Goal: Complete application form: Complete application form

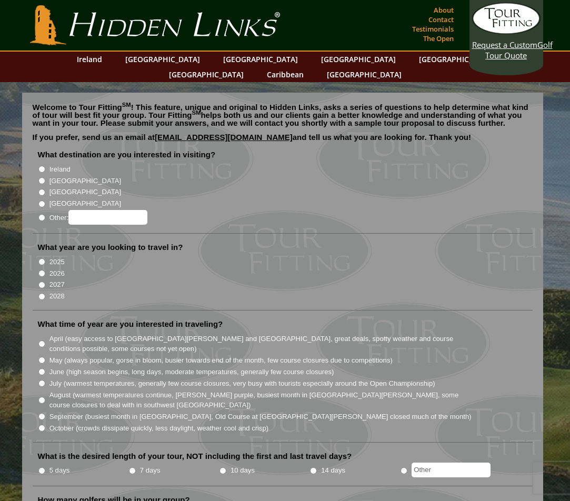
click at [41, 177] on input "[GEOGRAPHIC_DATA]" at bounding box center [41, 180] width 7 height 7
radio input "true"
click at [42, 258] on input "2025" at bounding box center [41, 261] width 7 height 7
radio input "true"
click at [42, 258] on input "2025" at bounding box center [41, 261] width 7 height 7
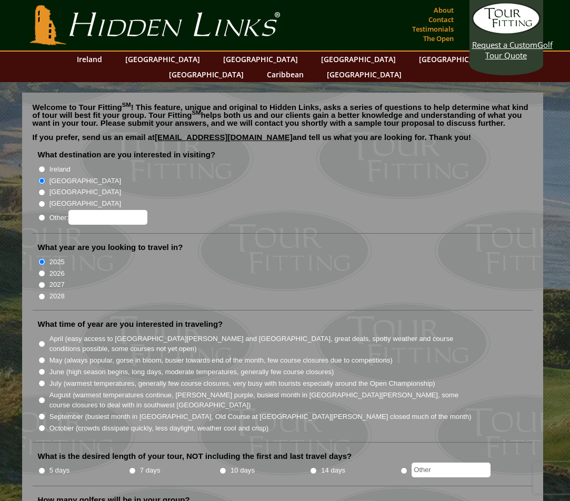
click at [41, 270] on input "2026" at bounding box center [41, 273] width 7 height 7
radio input "true"
click at [40, 357] on input "May (always popular, gorse in bloom, busier towards end of the month, few cours…" at bounding box center [41, 360] width 7 height 7
radio input "true"
click at [222, 467] on input "10 days" at bounding box center [223, 470] width 7 height 7
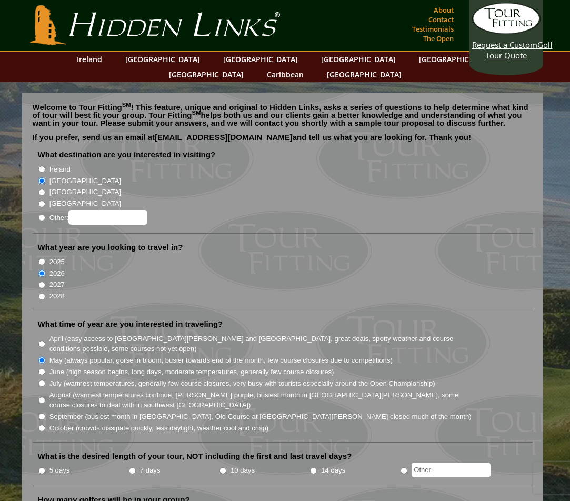
radio input "true"
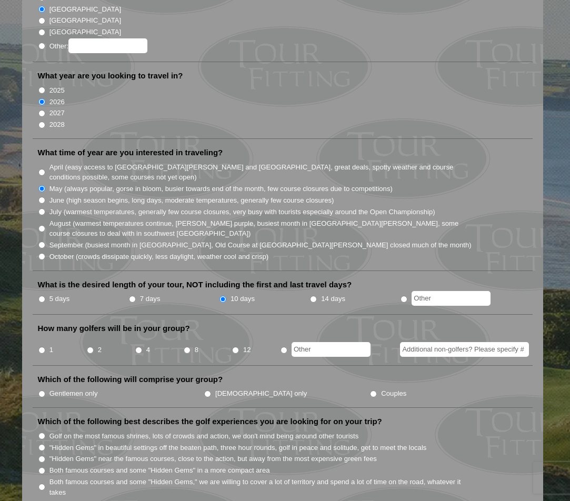
scroll to position [184, 0]
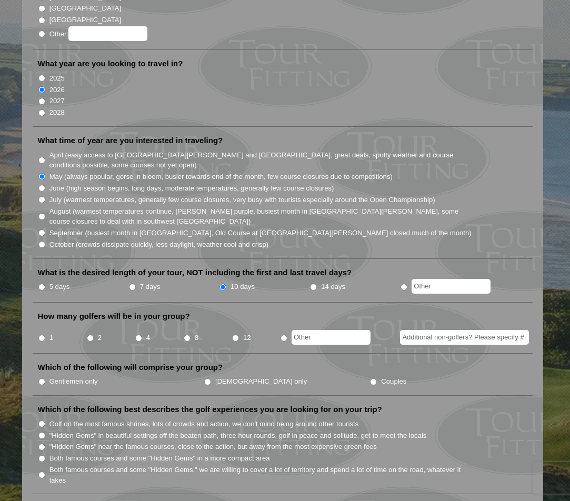
click at [138, 335] on input "4" at bounding box center [138, 338] width 7 height 7
radio input "true"
click at [42, 378] on input "Gentlemen only" at bounding box center [41, 381] width 7 height 7
radio input "true"
click at [41, 421] on input "Golf on the most famous shrines, lots of crowds and action, we don't mind being…" at bounding box center [41, 424] width 7 height 7
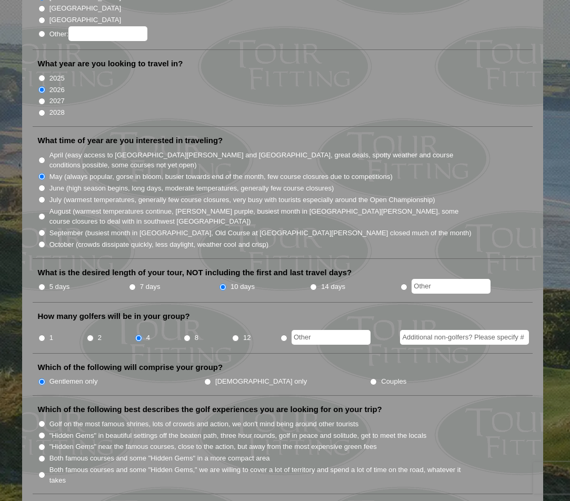
radio input "true"
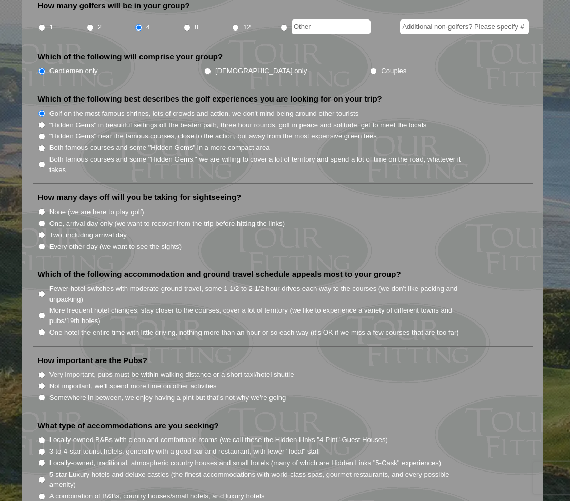
scroll to position [520, 0]
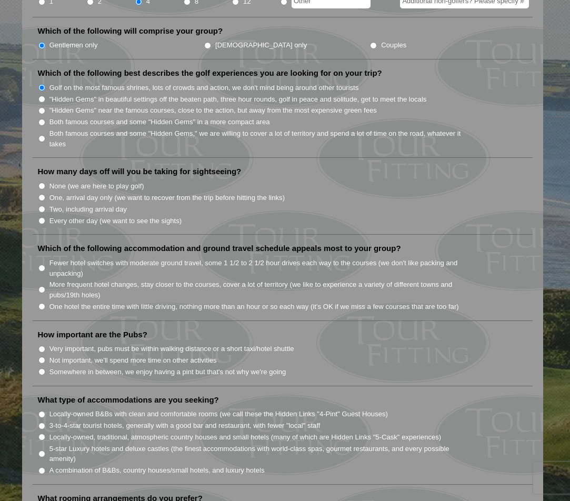
click at [43, 183] on input "None (we are here to play golf)" at bounding box center [41, 186] width 7 height 7
radio input "true"
click at [42, 286] on input "More frequent hotel changes, stay closer to the courses, cover a lot of territo…" at bounding box center [41, 289] width 7 height 7
radio input "true"
click at [39, 368] on input "Somewhere in between, we enjoy having a pint but that's not why we're going" at bounding box center [41, 371] width 7 height 7
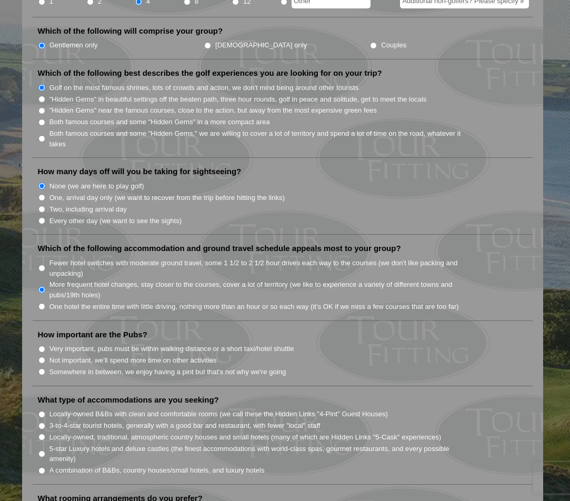
radio input "true"
click at [41, 434] on input "Locally-owned, traditional, atmospheric country houses and small hotels (many o…" at bounding box center [41, 437] width 7 height 7
radio input "true"
click at [34, 465] on ul "What destination are you interested in visiting? [GEOGRAPHIC_DATA] [GEOGRAPHIC_…" at bounding box center [283, 344] width 500 height 1430
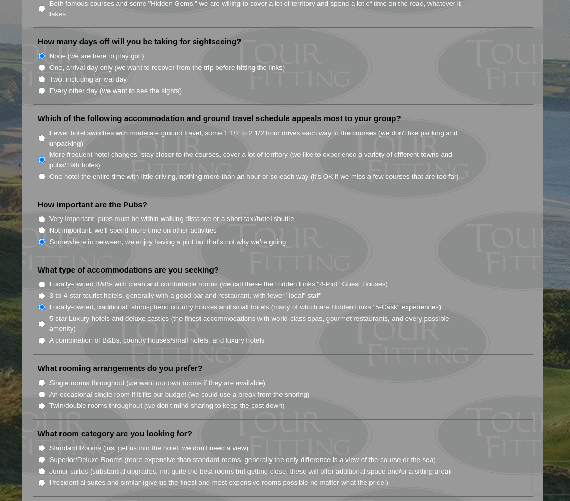
scroll to position [651, 0]
click at [42, 402] on input "Twin/double rooms throughout (we don't mind sharing to keep the cost down)" at bounding box center [41, 405] width 7 height 7
radio input "true"
click at [41, 456] on input "Superior/Deluxe Rooms (more expensive than standard rooms, generally the only d…" at bounding box center [41, 459] width 7 height 7
radio input "true"
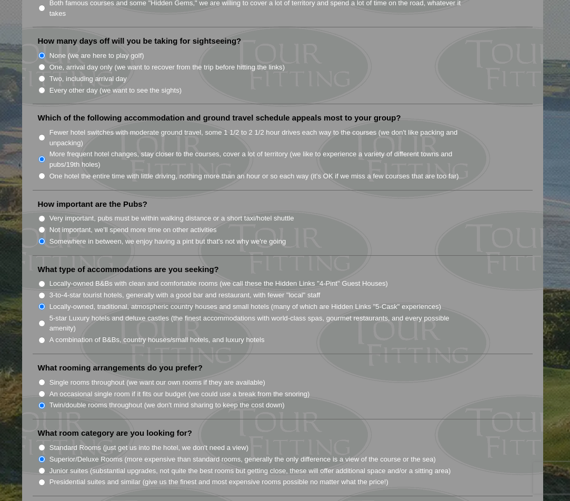
click at [28, 462] on div "Welcome to Tour Fitting SM ! This feature, unique and original to Hidden Links,…" at bounding box center [282, 208] width 521 height 1533
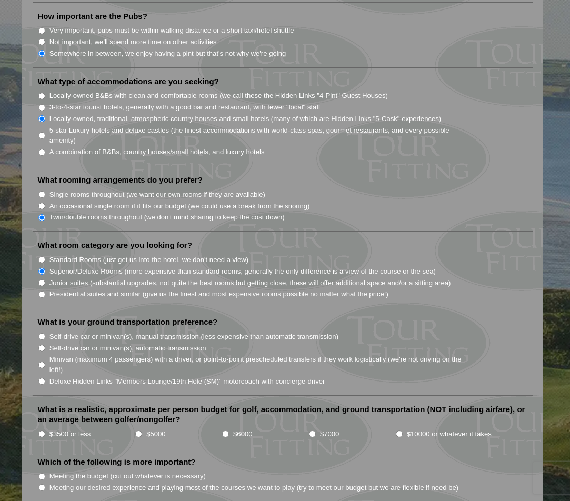
scroll to position [839, 0]
click at [42, 344] on input "Self-drive car or minivan(s), automatic transmission" at bounding box center [41, 347] width 7 height 7
radio input "true"
click at [311, 430] on input "$7000" at bounding box center [312, 433] width 7 height 7
radio input "true"
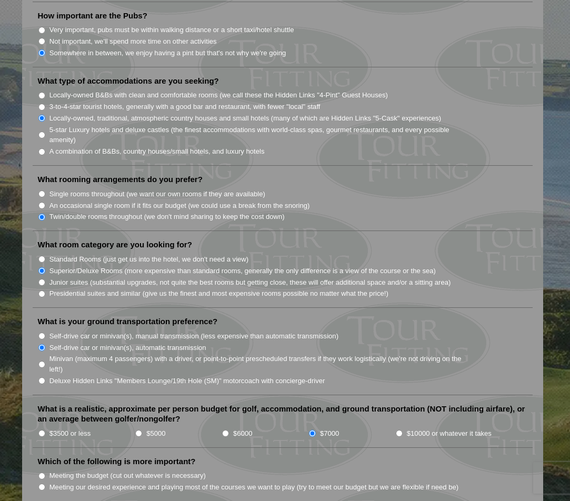
click at [288, 456] on li "Which of the following is more important? Meeting the budget (cut out whatever …" at bounding box center [283, 478] width 500 height 45
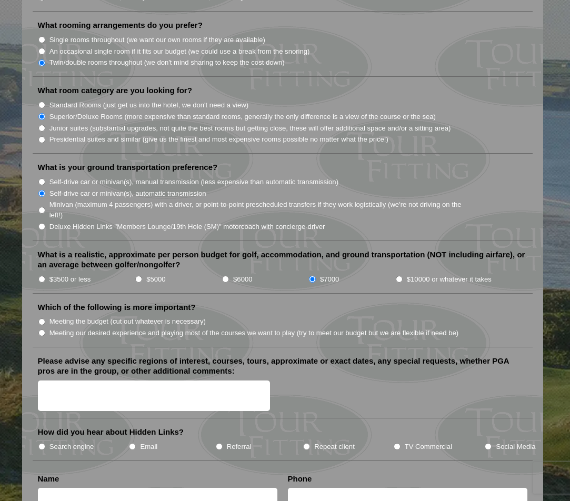
scroll to position [997, 0]
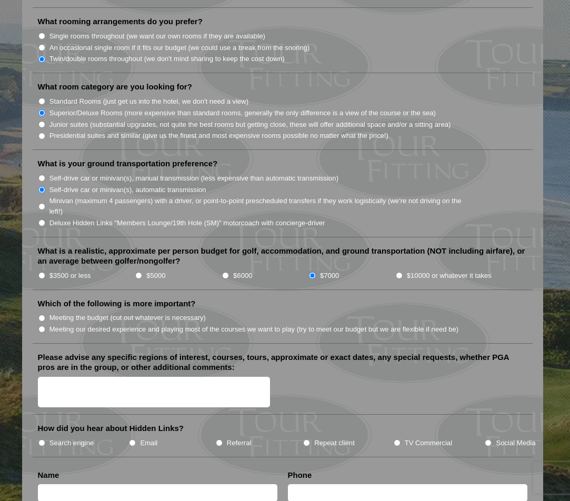
click at [40, 326] on input "Meeting our desired experience and playing most of the courses we want to play …" at bounding box center [41, 329] width 7 height 7
radio input "true"
click at [63, 377] on textarea "Please advise any specific regions of interest, courses, tours, approximate or …" at bounding box center [154, 392] width 233 height 31
type textarea "old course ,"
click at [220, 440] on input "Referral" at bounding box center [219, 443] width 7 height 7
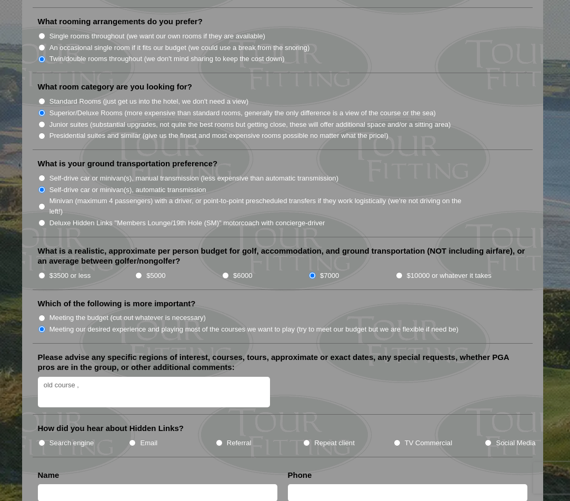
radio input "true"
type input "[PERSON_NAME]"
type input "[PERSON_NAME][EMAIL_ADDRESS][DOMAIN_NAME]"
type input "[GEOGRAPHIC_DATA]"
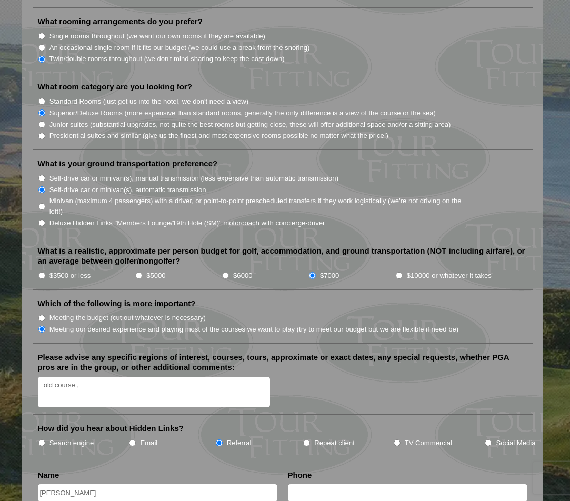
click at [82, 484] on input "[PERSON_NAME]" at bounding box center [158, 492] width 240 height 17
type input "509"
type input "5099295800"
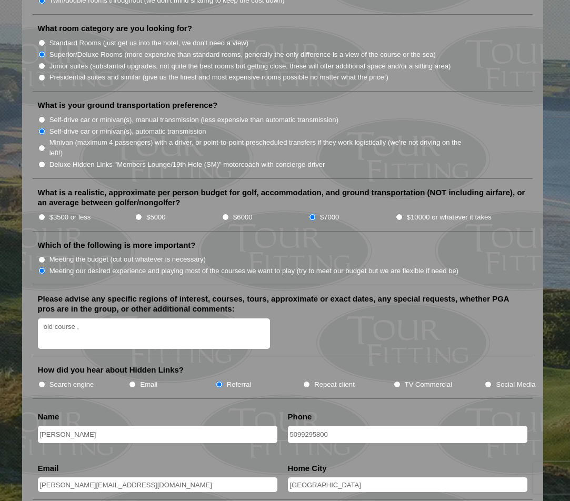
scroll to position [1133, 0]
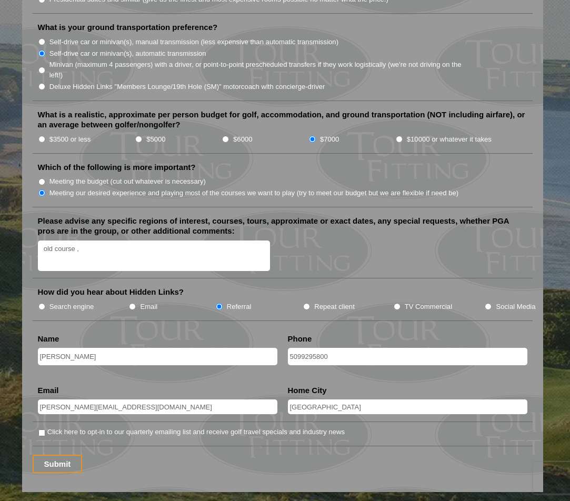
drag, startPoint x: 106, startPoint y: 376, endPoint x: 36, endPoint y: 374, distance: 70.6
type input "s"
type input "[EMAIL_ADDRESS][DOMAIN_NAME]"
click at [416, 241] on div "old course ," at bounding box center [283, 257] width 490 height 33
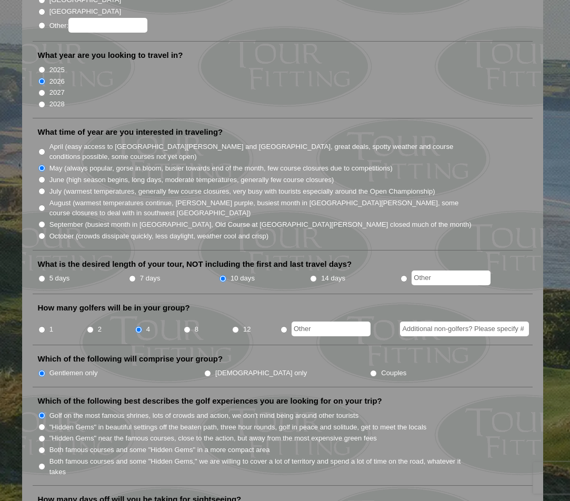
scroll to position [185, 0]
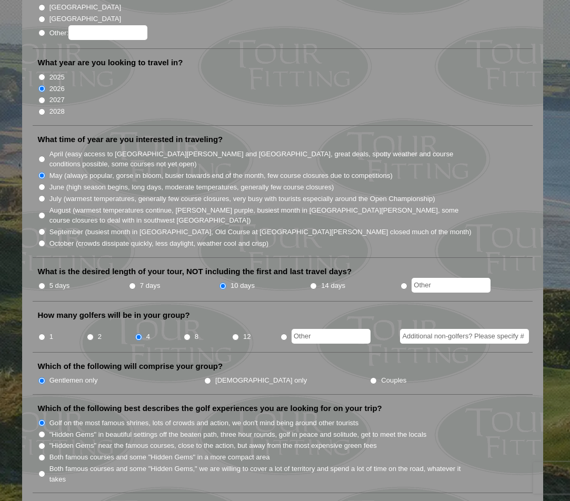
click at [42, 184] on input "June (high season begins, long days, moderate temperatures, generally few cours…" at bounding box center [41, 187] width 7 height 7
radio input "true"
click at [42, 172] on input "May (always popular, gorse in bloom, busier towards end of the month, few cours…" at bounding box center [41, 175] width 7 height 7
radio input "true"
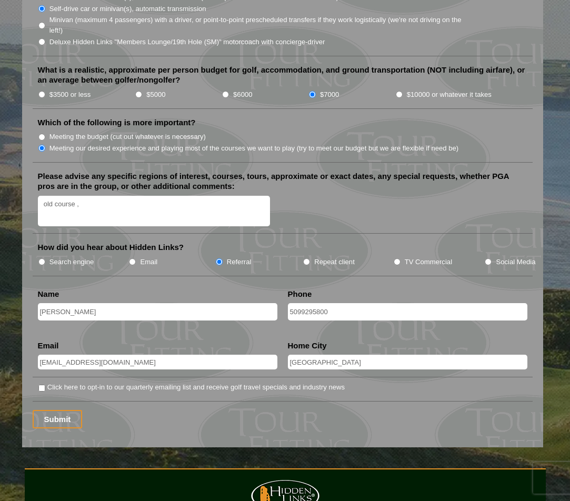
scroll to position [1184, 0]
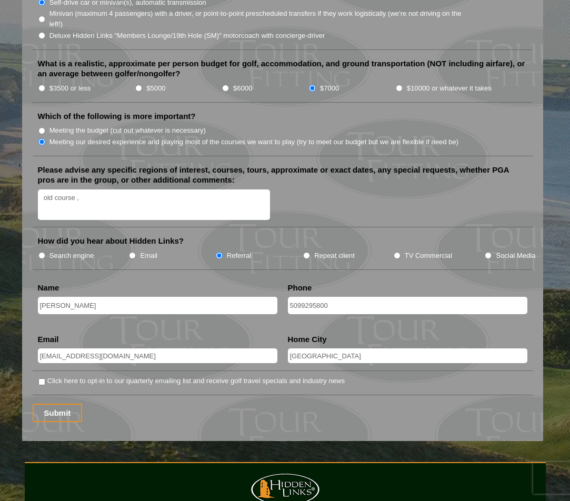
click at [82, 190] on textarea "old course ," at bounding box center [154, 205] width 233 height 31
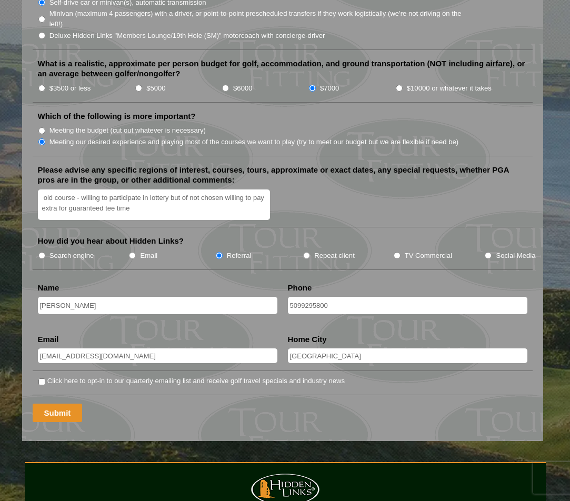
type textarea "old course - willing to participate in lottery but of not chosen willing to pay…"
click at [57, 404] on input "Submit" at bounding box center [58, 413] width 50 height 18
